Goal: Task Accomplishment & Management: Use online tool/utility

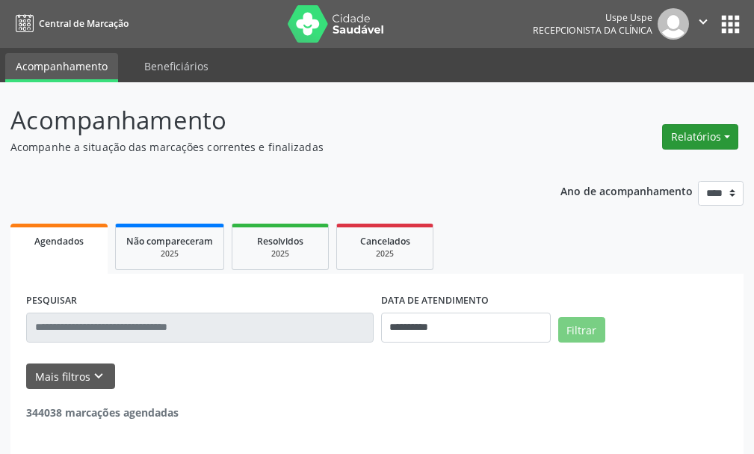
click at [709, 143] on button "Relatórios" at bounding box center [700, 136] width 76 height 25
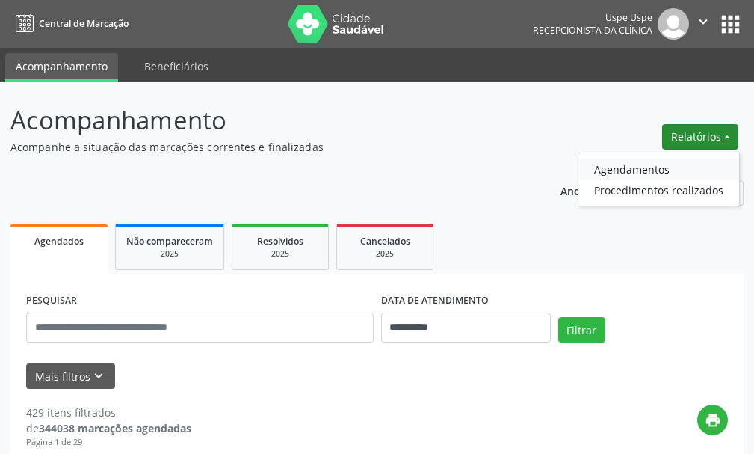
click at [630, 171] on link "Agendamentos" at bounding box center [659, 168] width 161 height 21
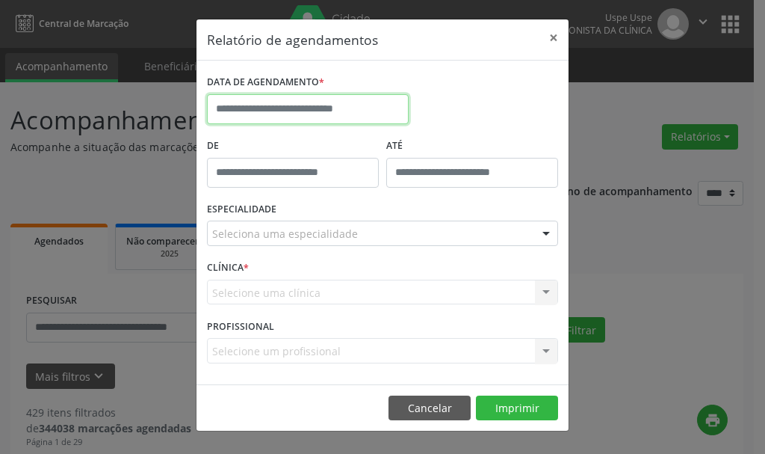
click at [266, 111] on input "text" at bounding box center [308, 109] width 202 height 30
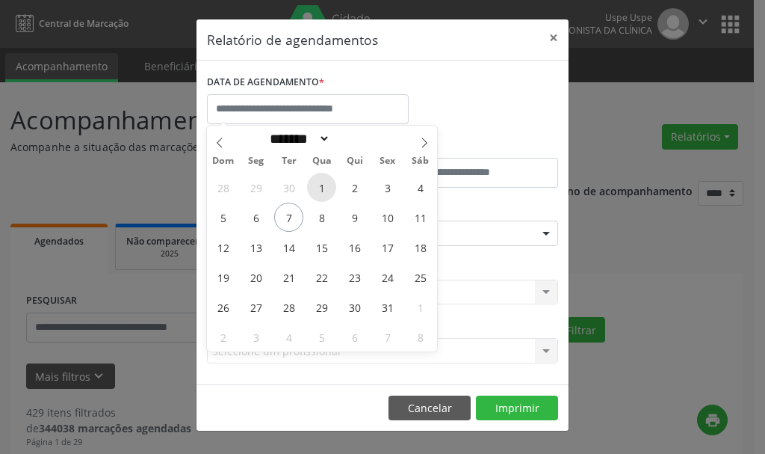
click at [325, 188] on span "1" at bounding box center [321, 187] width 29 height 29
type input "**********"
click at [325, 188] on span "1" at bounding box center [321, 187] width 29 height 29
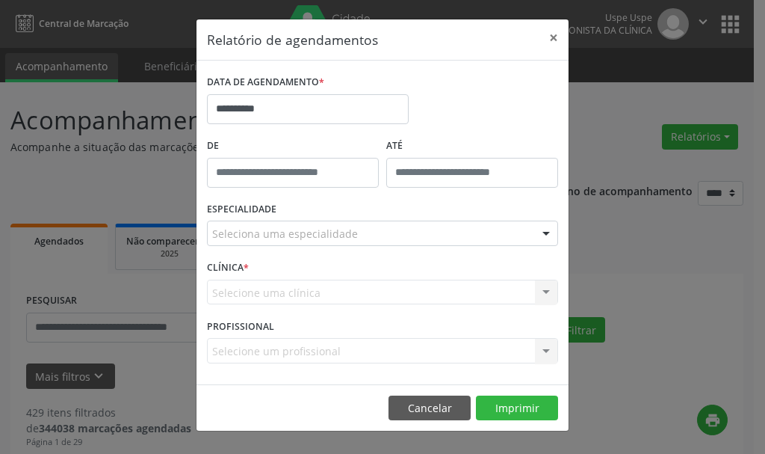
click at [251, 244] on div "Seleciona uma especialidade" at bounding box center [382, 233] width 351 height 25
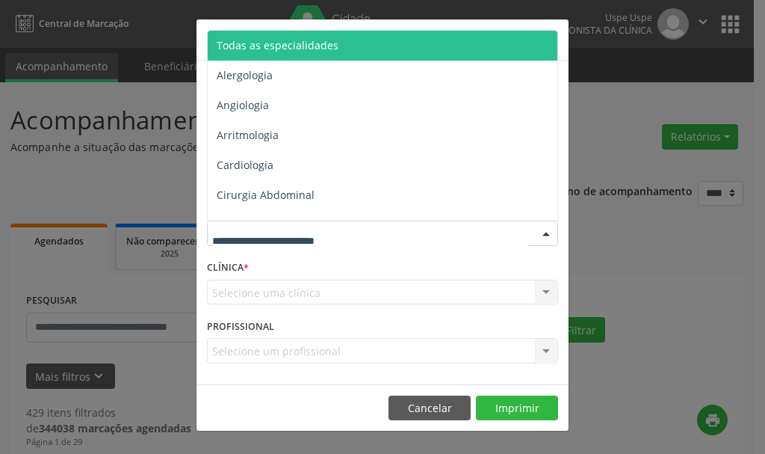
click at [279, 50] on span "Todas as especialidades" at bounding box center [278, 45] width 122 height 14
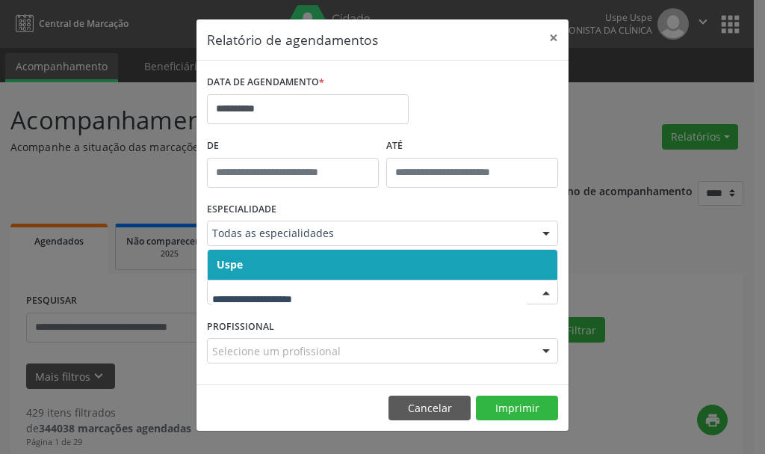
click at [237, 271] on span "Uspe" at bounding box center [383, 265] width 350 height 30
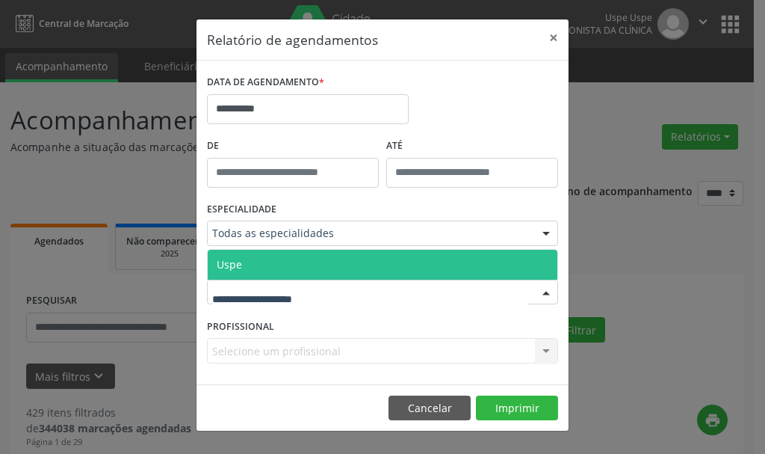
click at [227, 304] on div at bounding box center [382, 292] width 351 height 25
click at [231, 271] on span "Uspe" at bounding box center [229, 264] width 25 height 14
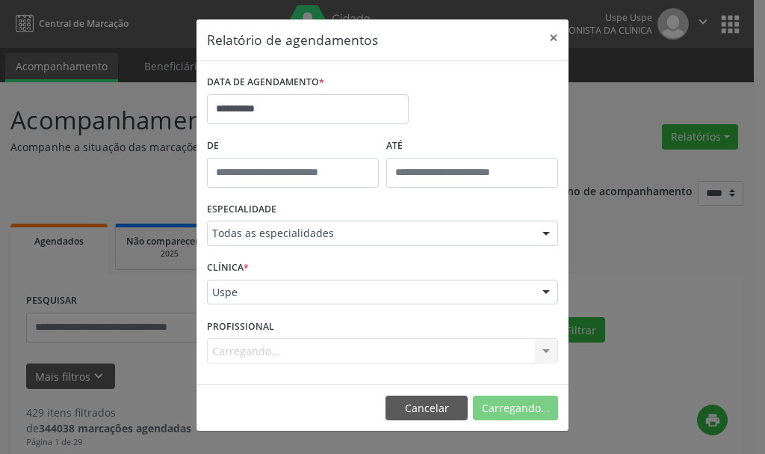
click at [239, 355] on div "Carregando... Nenhum resultado encontrado para: " " Não há nenhuma opção para s…" at bounding box center [382, 350] width 351 height 25
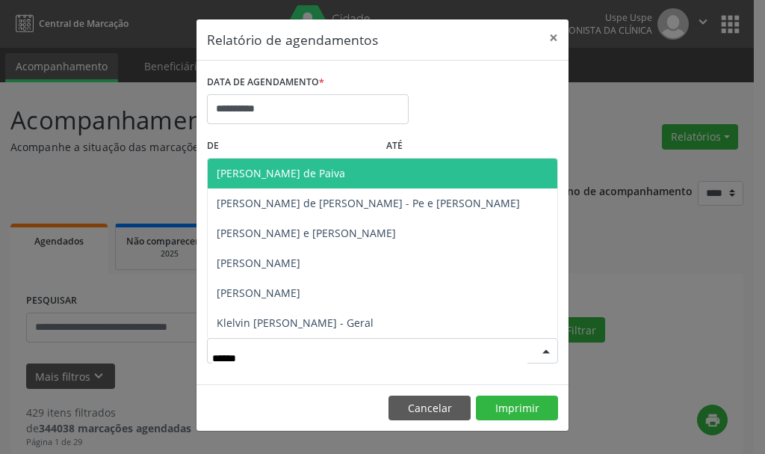
type input "******"
click at [327, 173] on span "[PERSON_NAME] de Paiva" at bounding box center [281, 173] width 129 height 14
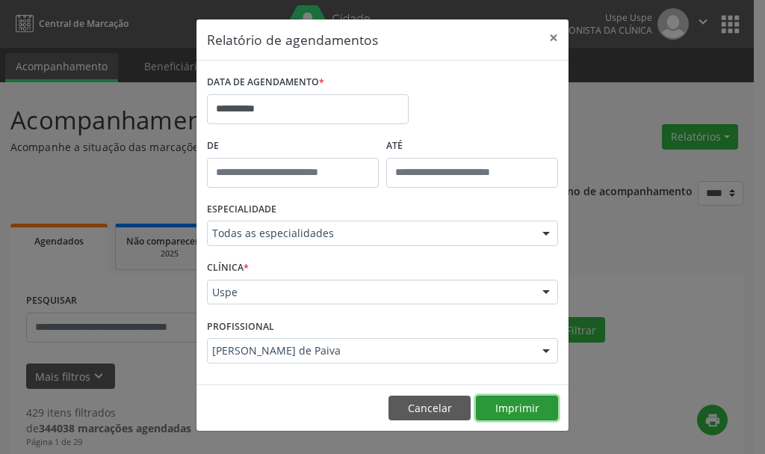
click at [522, 407] on button "Imprimir" at bounding box center [517, 407] width 82 height 25
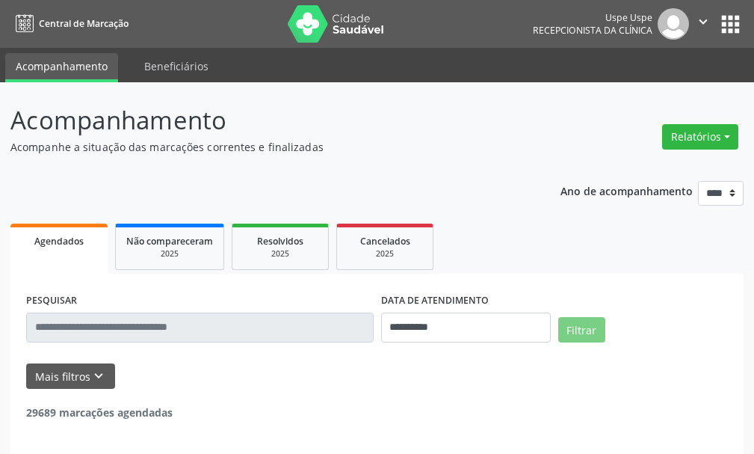
click at [705, 131] on button "Relatórios" at bounding box center [700, 136] width 76 height 25
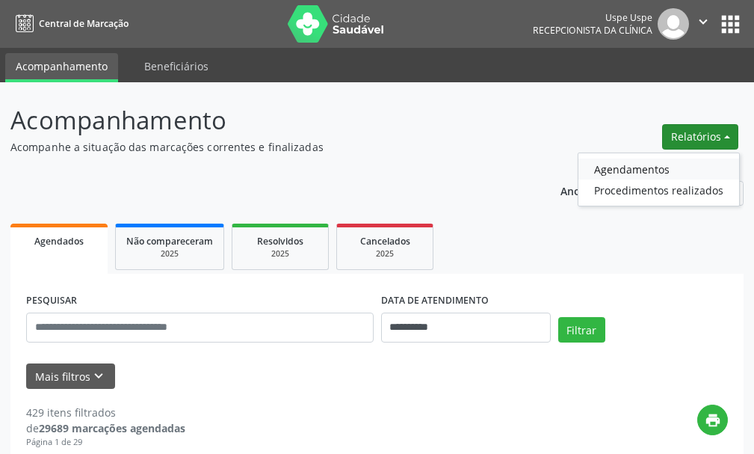
click at [656, 172] on link "Agendamentos" at bounding box center [659, 168] width 161 height 21
select select "*"
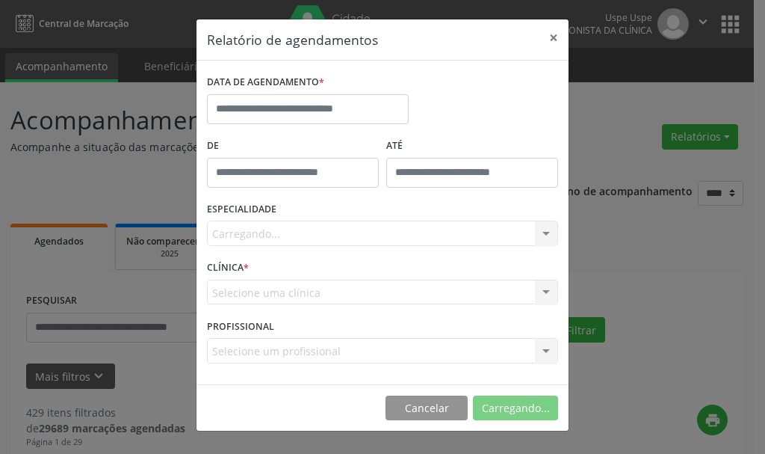
click at [656, 172] on div "Relatório de agendamentos × DATA DE AGENDAMENTO * De ATÉ ESPECIALIDADE [GEOGRAP…" at bounding box center [382, 227] width 765 height 454
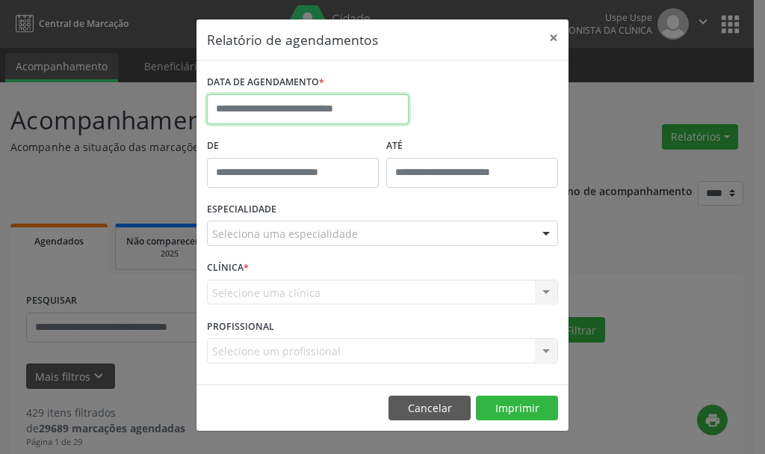
click at [279, 109] on input "text" at bounding box center [308, 109] width 202 height 30
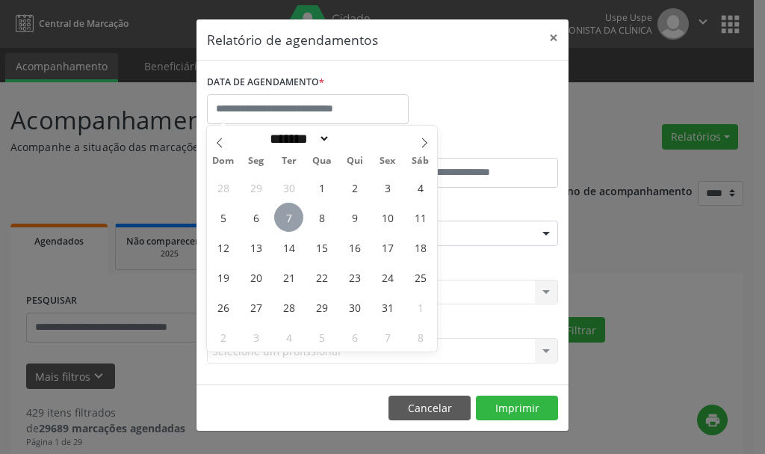
click at [292, 220] on span "7" at bounding box center [288, 217] width 29 height 29
type input "**********"
click at [292, 219] on span "7" at bounding box center [288, 217] width 29 height 29
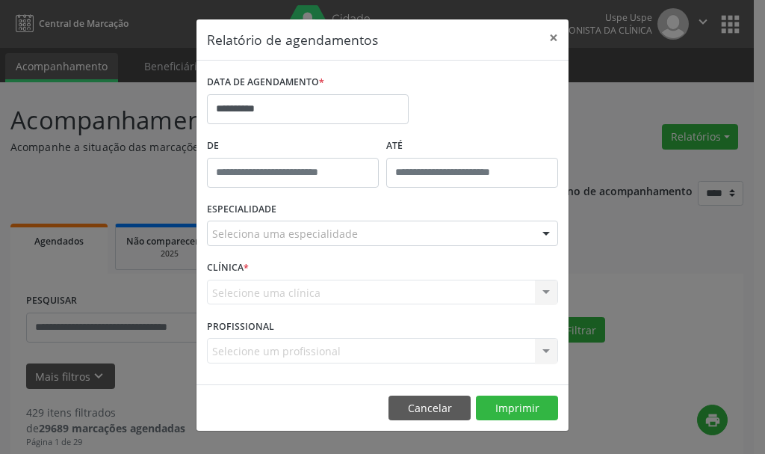
click at [292, 219] on div "ESPECIALIDADE Seleciona uma especialidade Todas as especialidades Alergologia A…" at bounding box center [382, 227] width 359 height 58
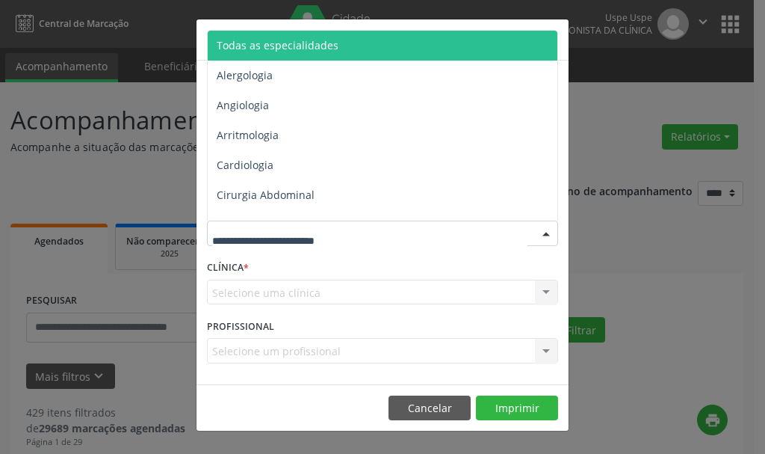
click at [251, 242] on div at bounding box center [382, 233] width 351 height 25
click at [298, 47] on span "Todas as especialidades" at bounding box center [278, 45] width 122 height 14
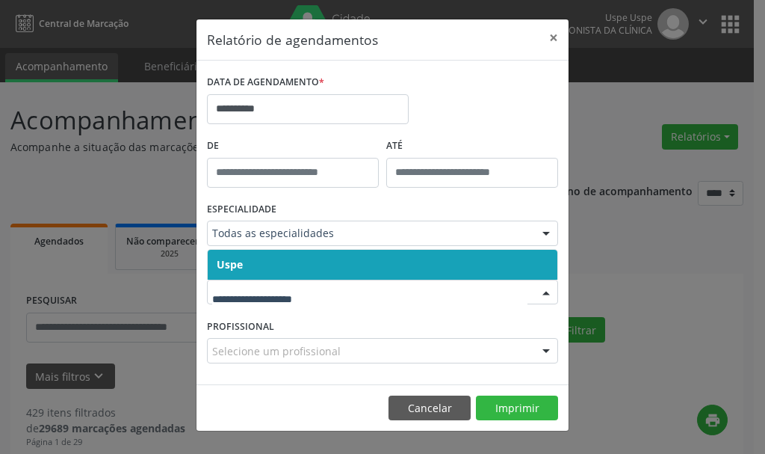
click at [229, 265] on span "Uspe" at bounding box center [230, 264] width 26 height 14
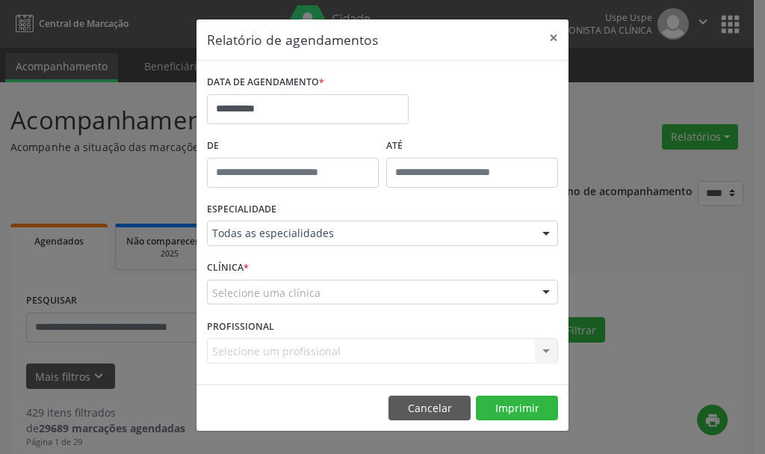
click at [234, 306] on div "CLÍNICA * Selecione uma clínica Uspe Nenhum resultado encontrado para: " " Não …" at bounding box center [382, 285] width 359 height 58
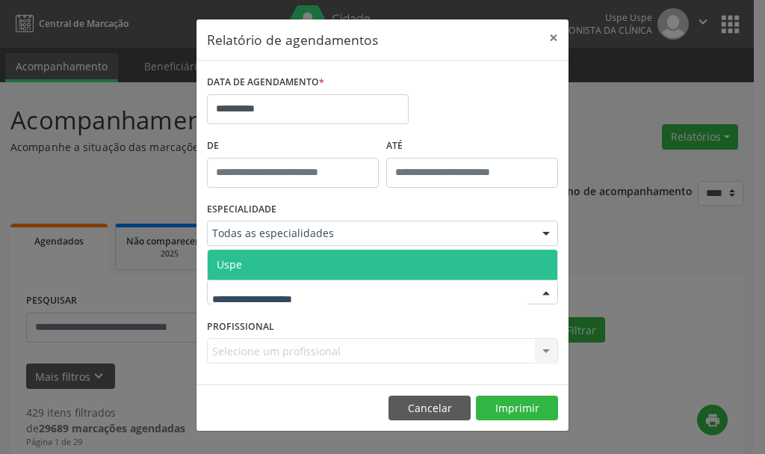
click at [229, 266] on span "Uspe" at bounding box center [229, 264] width 25 height 14
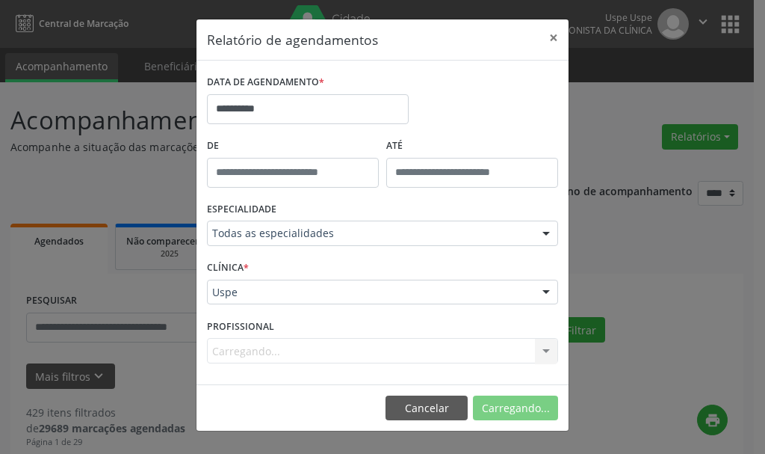
click at [234, 356] on div "Carregando... Nenhum resultado encontrado para: " " Não há nenhuma opção para s…" at bounding box center [382, 350] width 351 height 25
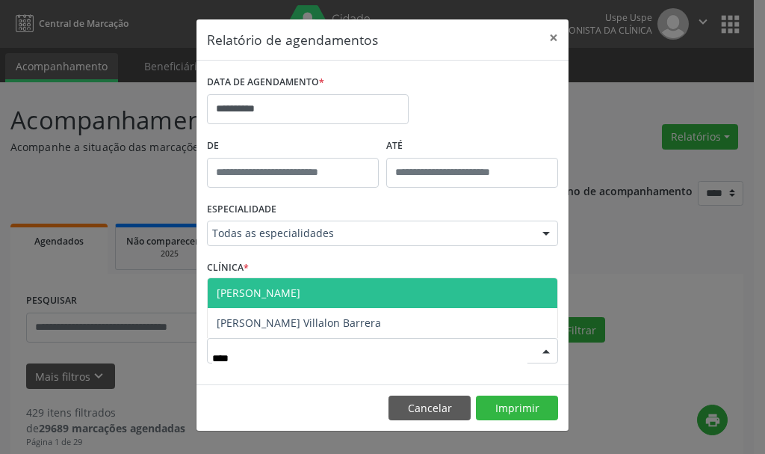
type input "*****"
click at [292, 287] on span "[PERSON_NAME]" at bounding box center [259, 293] width 84 height 14
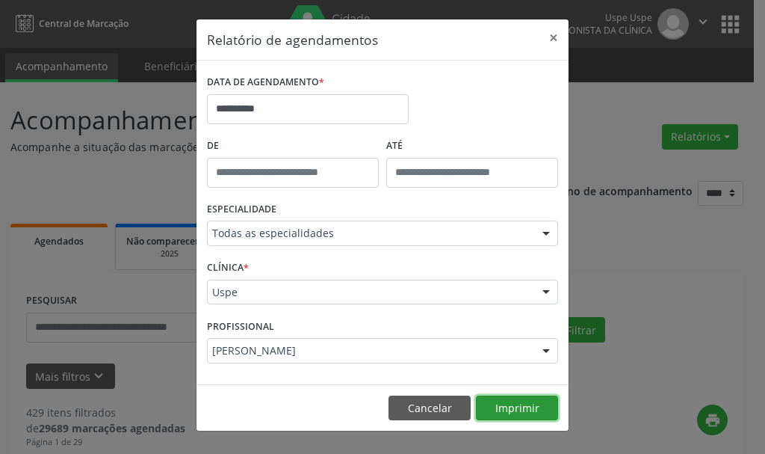
click at [518, 409] on button "Imprimir" at bounding box center [517, 407] width 82 height 25
click at [556, 40] on button "×" at bounding box center [554, 37] width 30 height 37
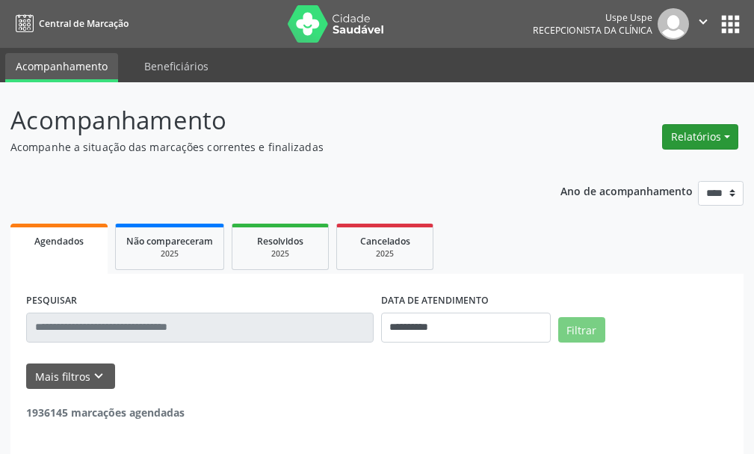
click at [711, 132] on button "Relatórios" at bounding box center [700, 136] width 76 height 25
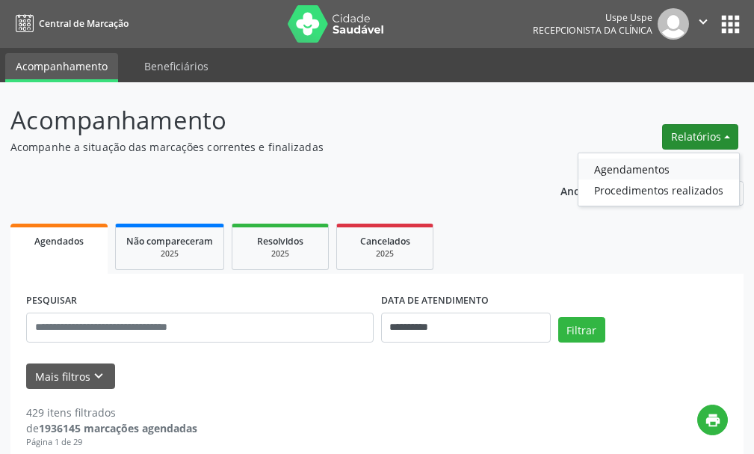
click at [636, 167] on link "Agendamentos" at bounding box center [659, 168] width 161 height 21
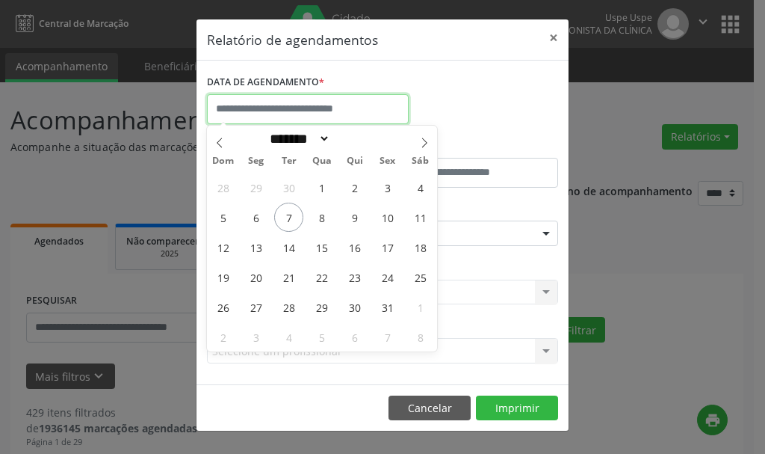
click at [265, 109] on input "text" at bounding box center [308, 109] width 202 height 30
click at [324, 186] on span "1" at bounding box center [321, 187] width 29 height 29
type input "**********"
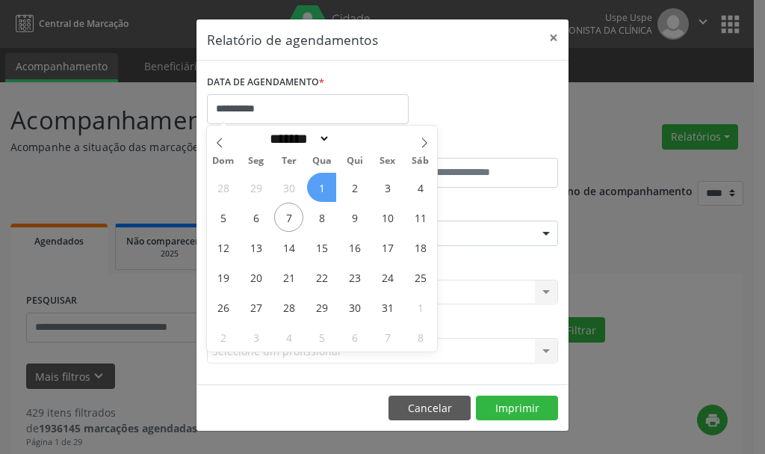
click at [324, 186] on span "1" at bounding box center [321, 187] width 29 height 29
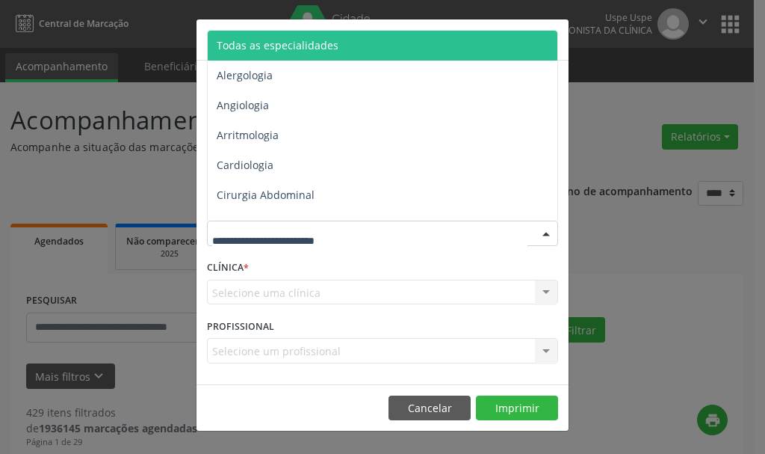
click at [282, 42] on span "Todas as especialidades" at bounding box center [278, 45] width 122 height 14
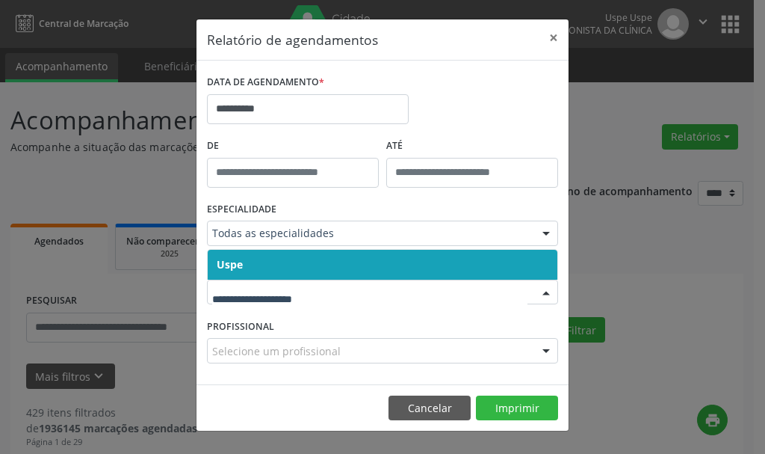
click at [230, 268] on span "Uspe" at bounding box center [230, 264] width 26 height 14
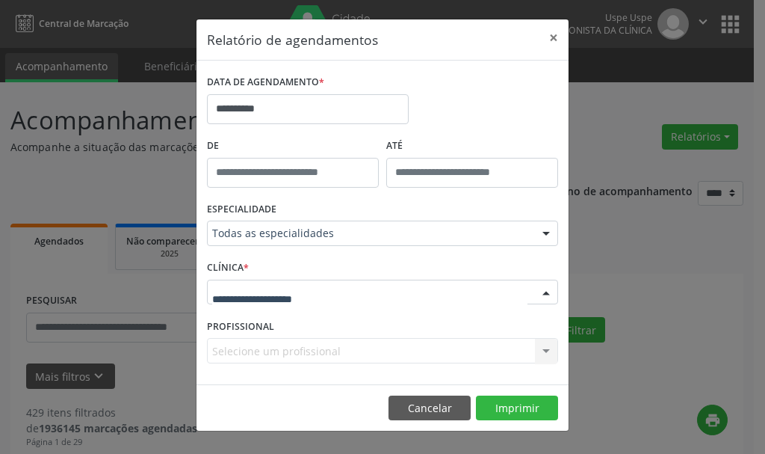
click at [224, 303] on div at bounding box center [382, 292] width 351 height 25
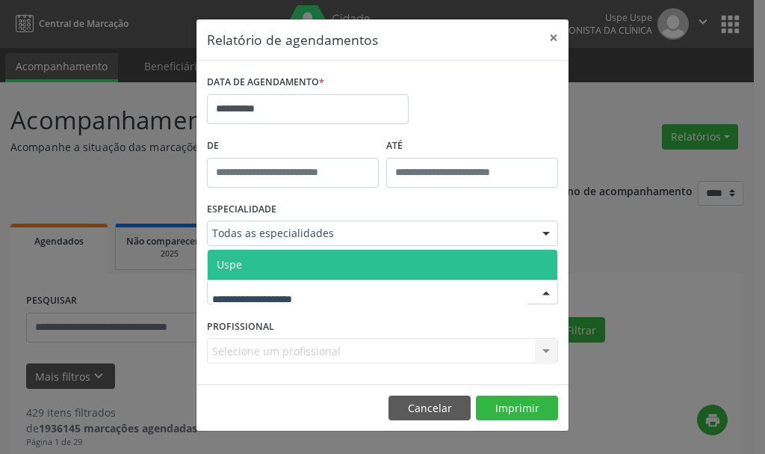
click at [232, 266] on span "Uspe" at bounding box center [229, 264] width 25 height 14
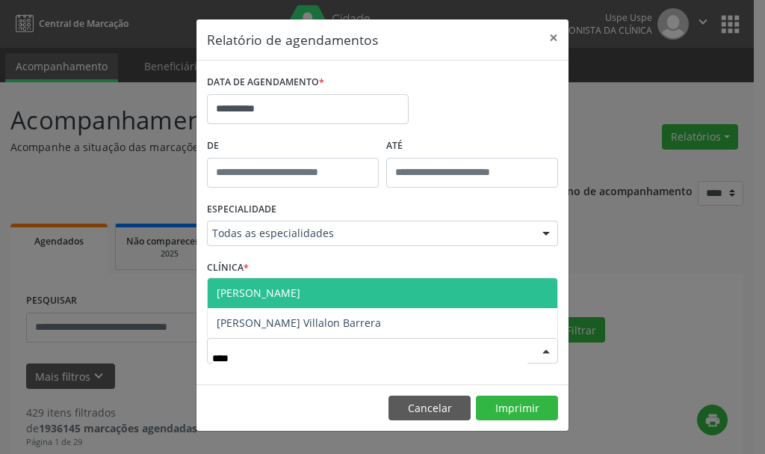
type input "*****"
click at [286, 290] on span "[PERSON_NAME]" at bounding box center [259, 293] width 84 height 14
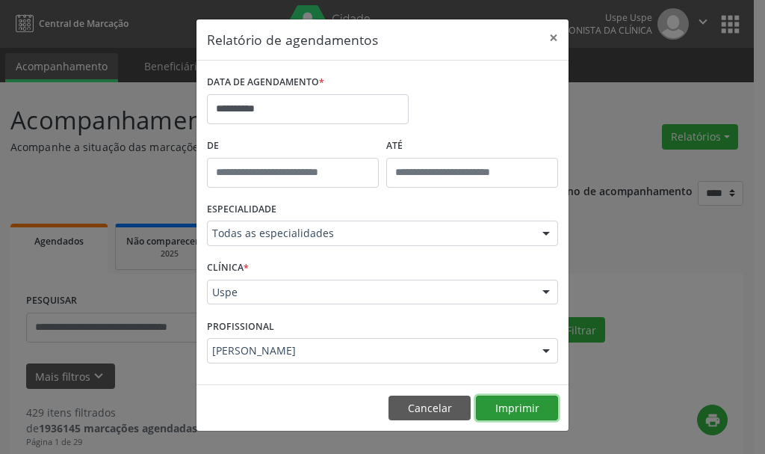
click at [519, 402] on button "Imprimir" at bounding box center [517, 407] width 82 height 25
